Goal: Check status: Check status

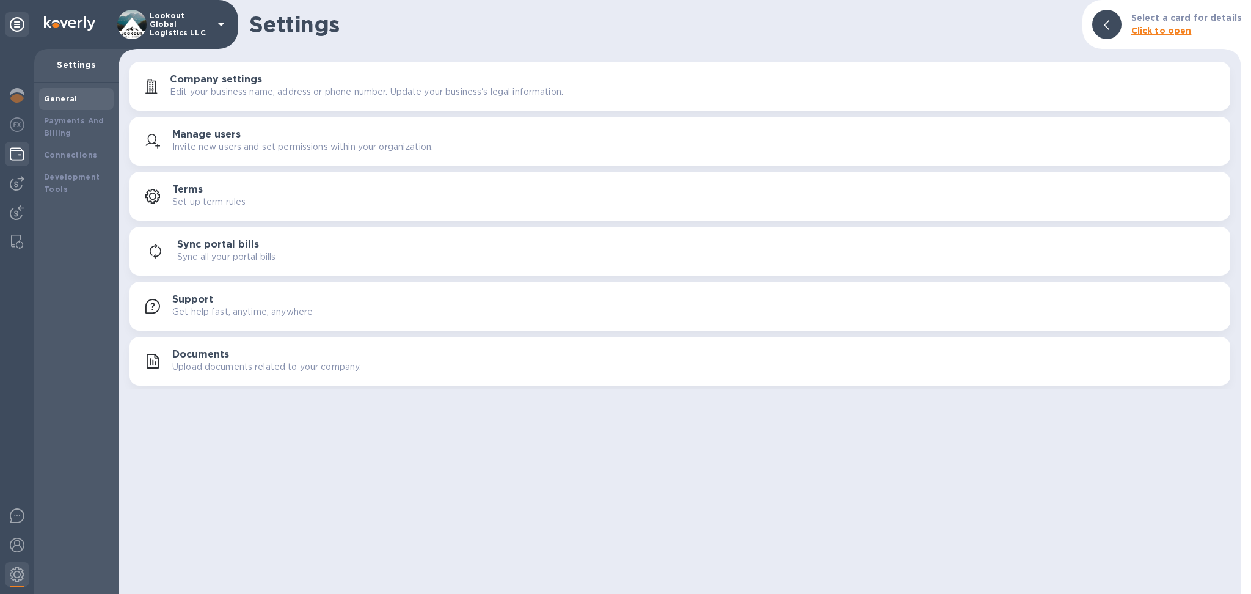
click at [8, 156] on div at bounding box center [17, 155] width 24 height 27
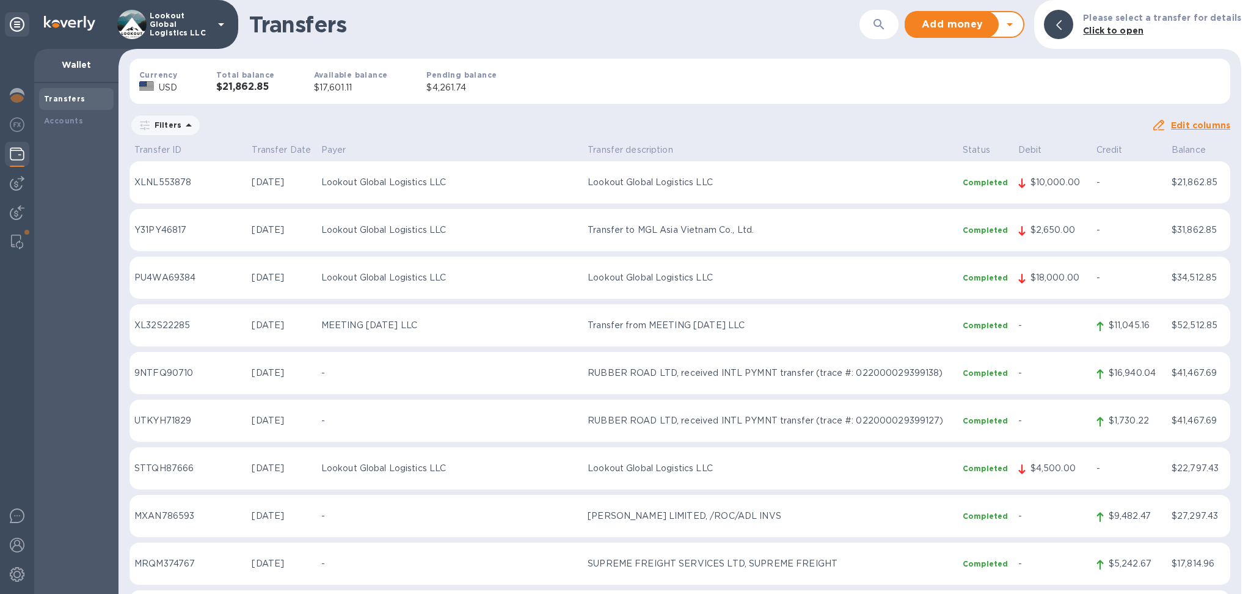
click at [1043, 229] on p "$2,650.00" at bounding box center [1059, 230] width 56 height 13
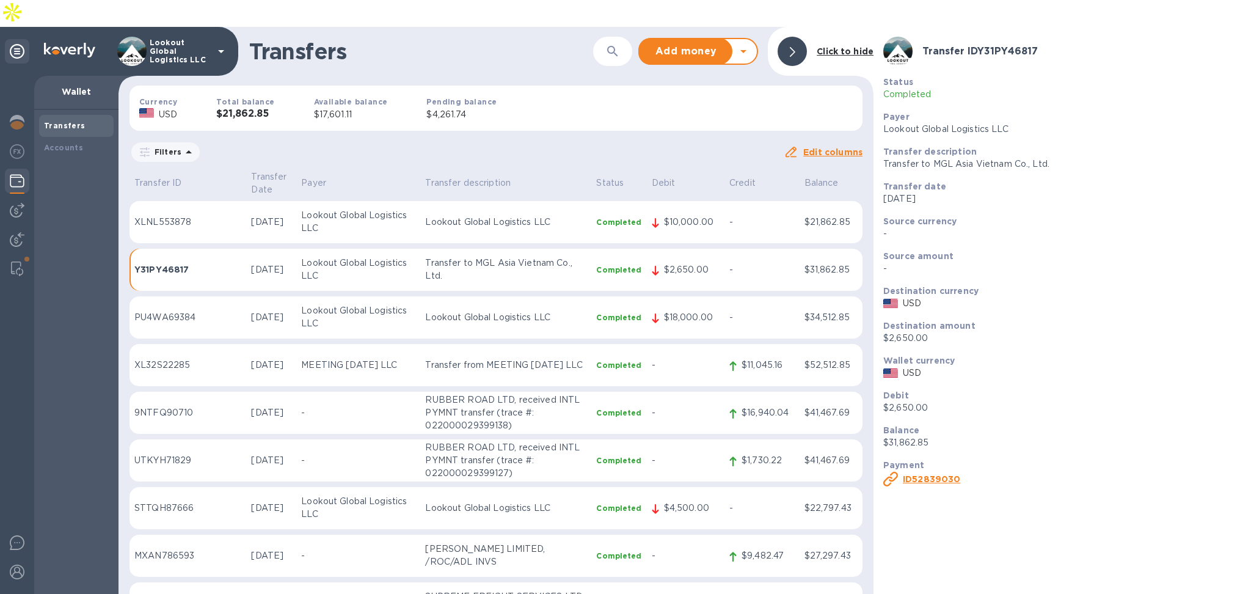
click at [915, 474] on b "ID 52839030" at bounding box center [931, 479] width 57 height 10
